Goal: Find specific page/section: Find specific page/section

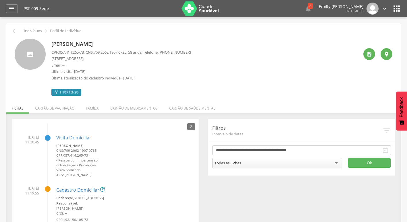
click at [206, 9] on img at bounding box center [200, 8] width 37 height 14
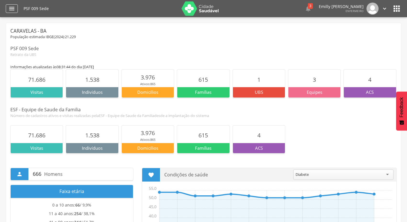
click at [13, 7] on icon "" at bounding box center [11, 8] width 7 height 7
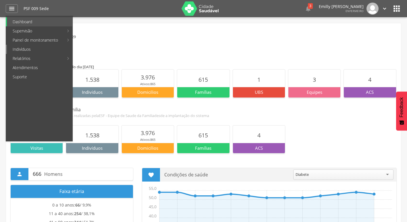
click at [41, 48] on link "Indivíduos" at bounding box center [40, 49] width 66 height 9
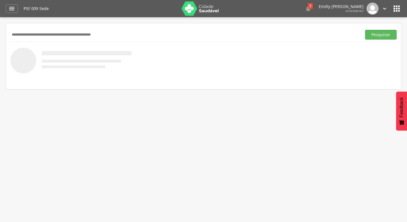
click at [78, 34] on input "text" at bounding box center [184, 35] width 349 height 10
click at [365, 30] on button "Pesquisar" at bounding box center [381, 35] width 32 height 10
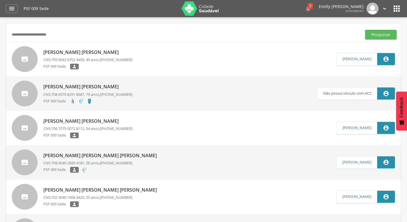
drag, startPoint x: 42, startPoint y: 31, endPoint x: 27, endPoint y: 31, distance: 15.0
click at [27, 31] on input "**********" at bounding box center [184, 35] width 349 height 10
type input "*"
click at [365, 30] on button "Pesquisar" at bounding box center [381, 35] width 32 height 10
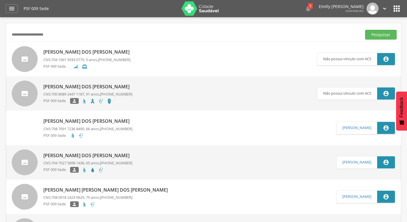
drag, startPoint x: 82, startPoint y: 34, endPoint x: 52, endPoint y: 35, distance: 29.9
click at [52, 35] on input "**********" at bounding box center [184, 35] width 349 height 10
drag, startPoint x: 20, startPoint y: 36, endPoint x: 8, endPoint y: 36, distance: 11.8
click at [365, 30] on button "Pesquisar" at bounding box center [381, 35] width 32 height 10
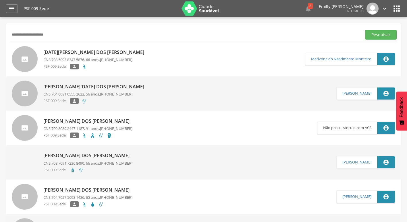
drag, startPoint x: 83, startPoint y: 33, endPoint x: 14, endPoint y: 36, distance: 68.8
click at [14, 36] on input "**********" at bounding box center [184, 35] width 349 height 10
type input "*"
click at [384, 9] on icon "" at bounding box center [385, 8] width 6 height 6
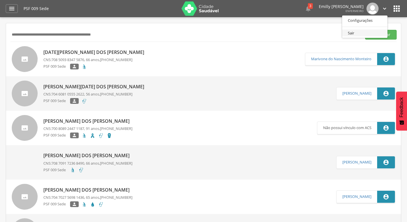
click at [351, 32] on link "Sair" at bounding box center [364, 33] width 45 height 7
